Goal: Task Accomplishment & Management: Manage account settings

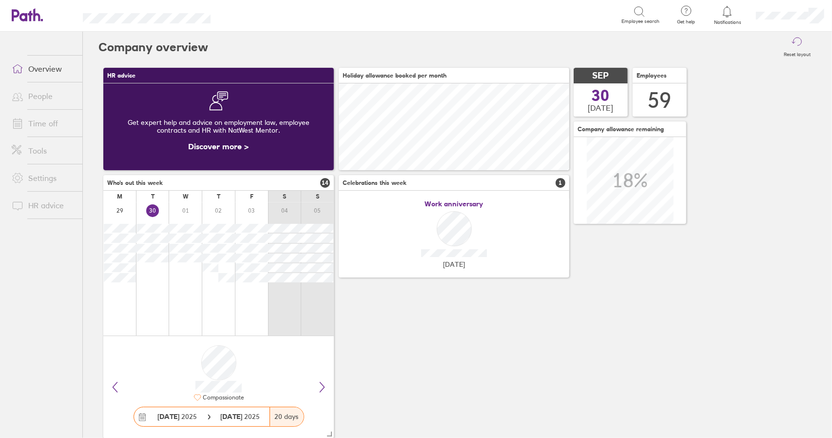
scroll to position [87, 230]
click at [42, 120] on link "Time off" at bounding box center [43, 123] width 78 height 19
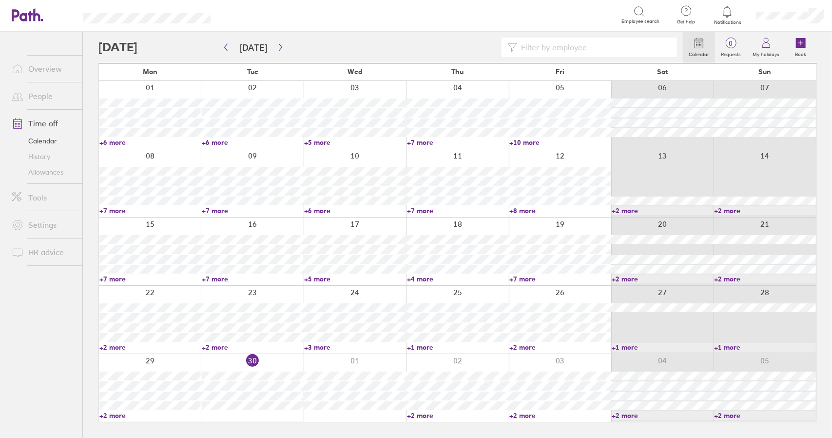
click at [340, 360] on div at bounding box center [355, 388] width 102 height 68
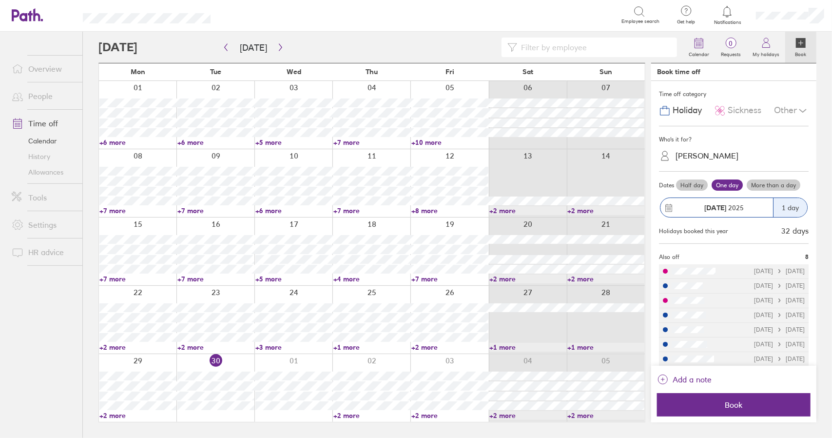
click at [735, 108] on span "Sickness" at bounding box center [744, 110] width 34 height 10
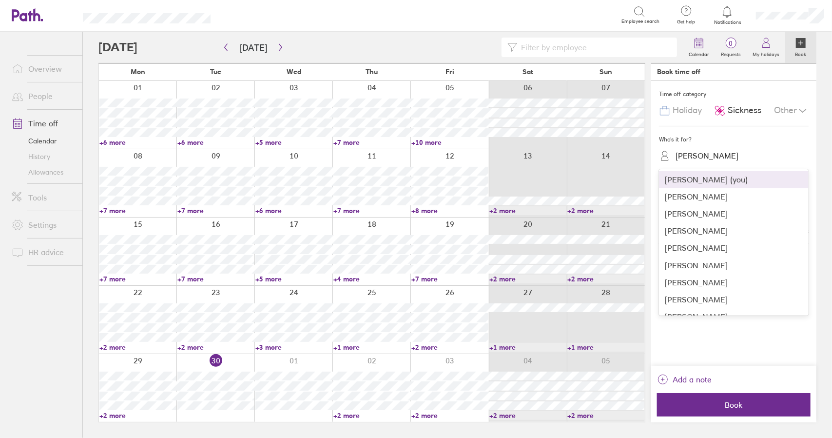
click at [698, 157] on div "[PERSON_NAME]" at bounding box center [706, 155] width 63 height 9
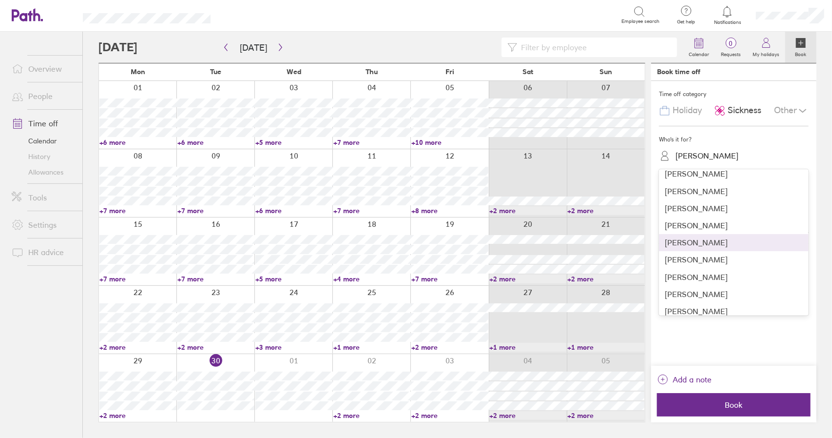
scroll to position [195, 0]
click at [697, 275] on div "[PERSON_NAME]" at bounding box center [734, 276] width 150 height 17
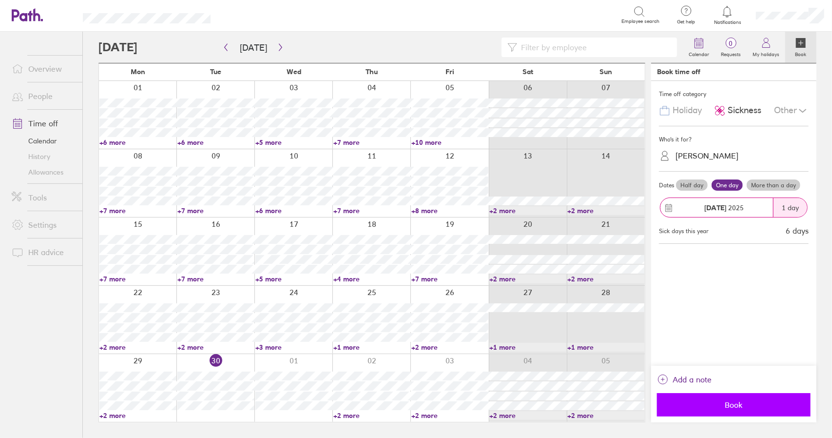
click at [730, 404] on span "Book" at bounding box center [734, 404] width 140 height 9
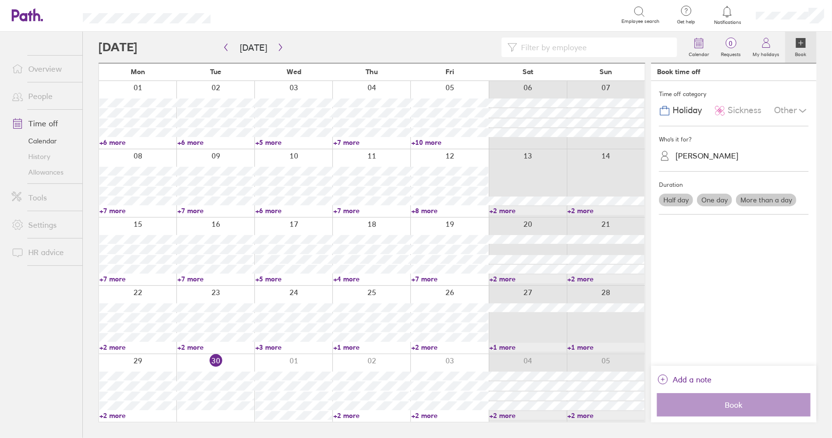
click at [46, 121] on link "Time off" at bounding box center [43, 123] width 78 height 19
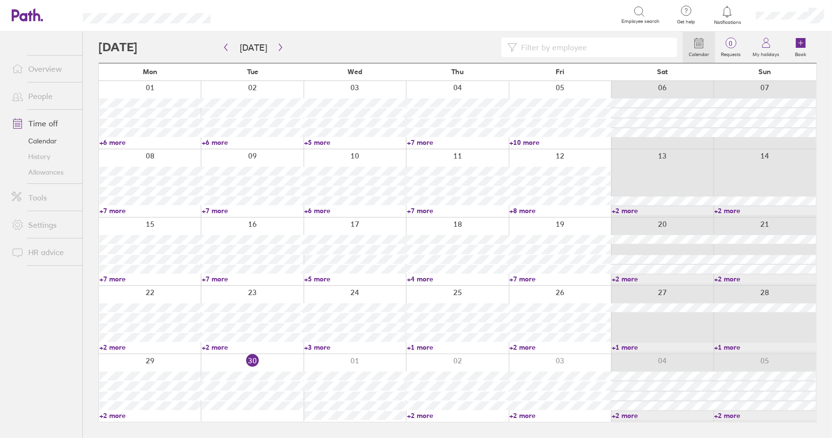
click at [41, 126] on link "Time off" at bounding box center [43, 123] width 78 height 19
